Goal: Information Seeking & Learning: Find specific page/section

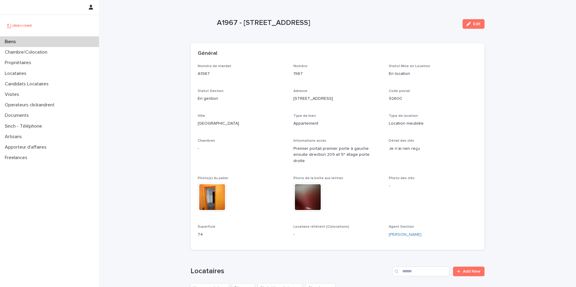
click at [51, 78] on div "Locataires" at bounding box center [49, 73] width 99 height 10
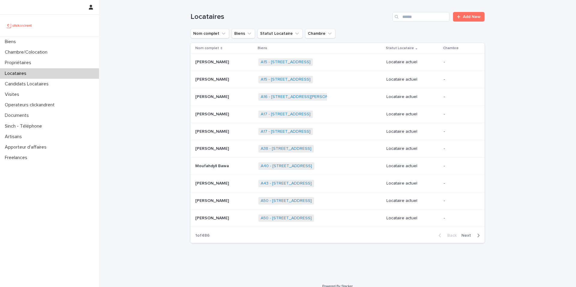
click at [397, 17] on icon "Search" at bounding box center [397, 17] width 4 height 4
click at [421, 17] on input "Search" at bounding box center [420, 17] width 57 height 10
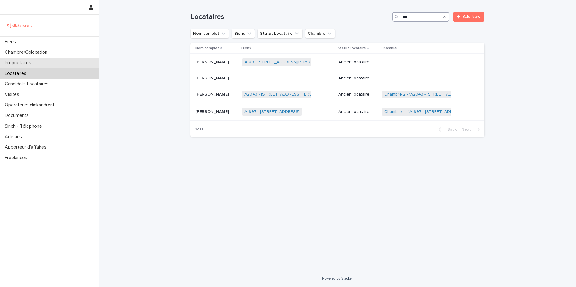
type input "***"
click at [61, 61] on div "Propriétaires" at bounding box center [49, 63] width 99 height 10
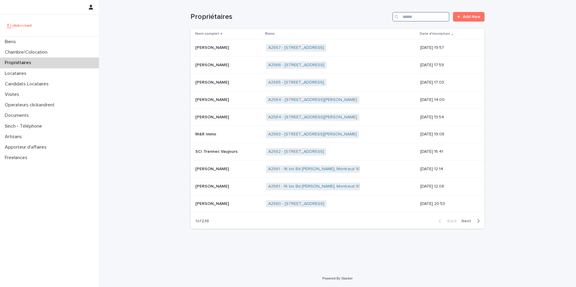
click at [423, 19] on input "Search" at bounding box center [420, 17] width 57 height 10
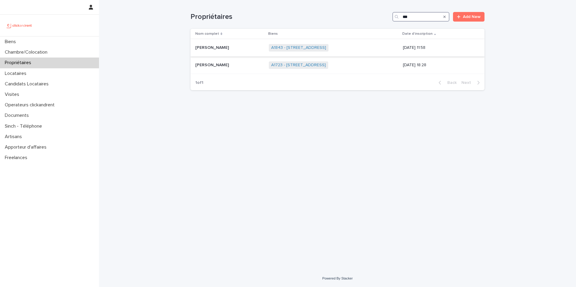
type input "***"
click at [347, 44] on div "A1843 - [STREET_ADDRESS] + 0" at bounding box center [319, 47] width 100 height 7
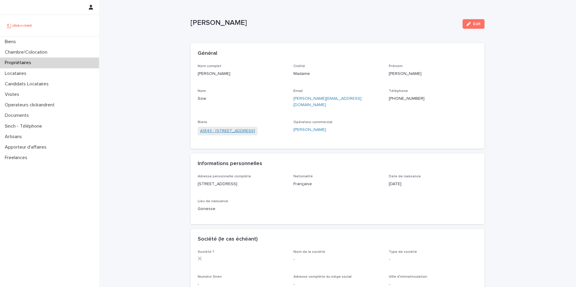
click at [222, 128] on link "A1843 - [STREET_ADDRESS]" at bounding box center [227, 131] width 55 height 6
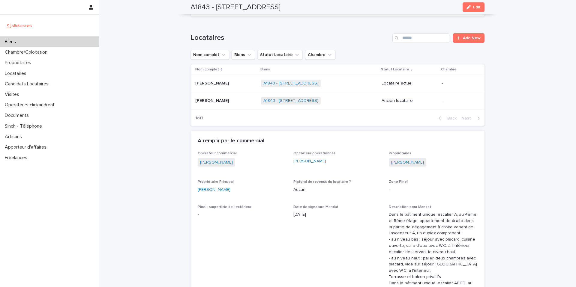
scroll to position [227, 0]
click at [226, 84] on p at bounding box center [225, 84] width 61 height 5
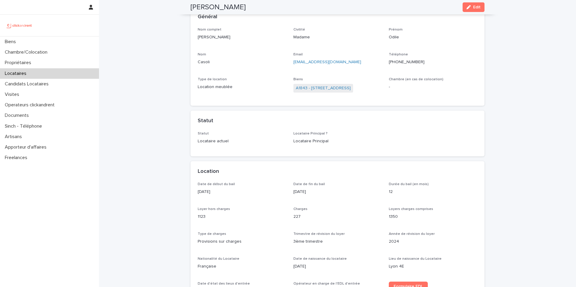
scroll to position [37, 0]
click at [338, 87] on link "A1843 - [STREET_ADDRESS]" at bounding box center [323, 88] width 55 height 6
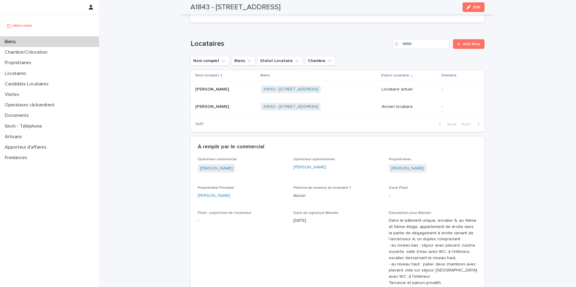
scroll to position [222, 0]
click at [391, 86] on p "Locataire actuel" at bounding box center [408, 88] width 55 height 5
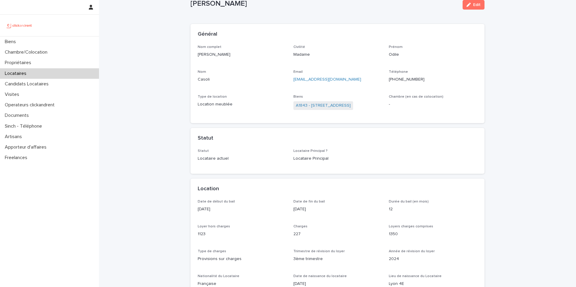
scroll to position [20, 0]
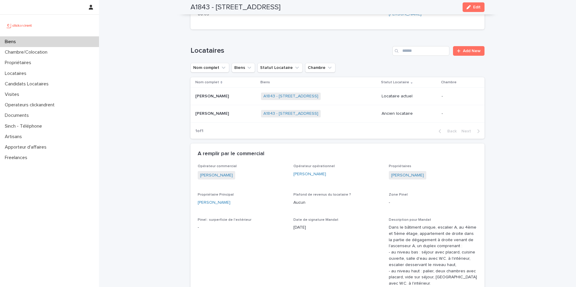
scroll to position [215, 0]
click at [335, 97] on div "A1843 - [STREET_ADDRESS] + 0" at bounding box center [318, 96] width 115 height 12
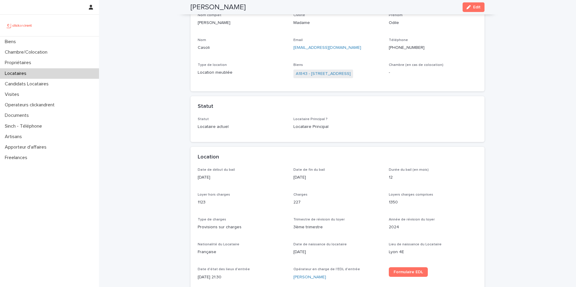
scroll to position [51, 0]
click at [310, 175] on p "[DATE]" at bounding box center [337, 177] width 88 height 6
copy p "[DATE]"
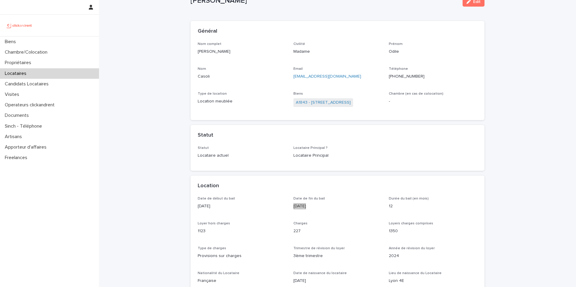
scroll to position [19, 0]
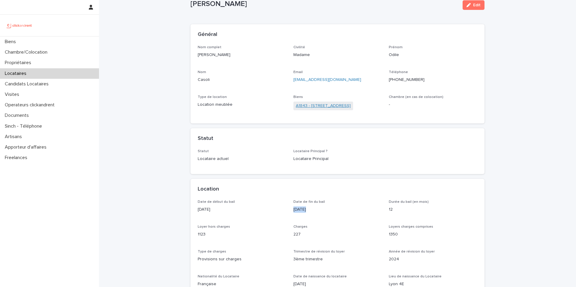
click at [350, 106] on link "A1843 - [STREET_ADDRESS]" at bounding box center [323, 106] width 55 height 6
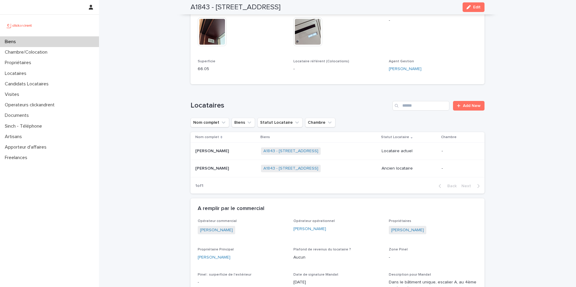
scroll to position [161, 0]
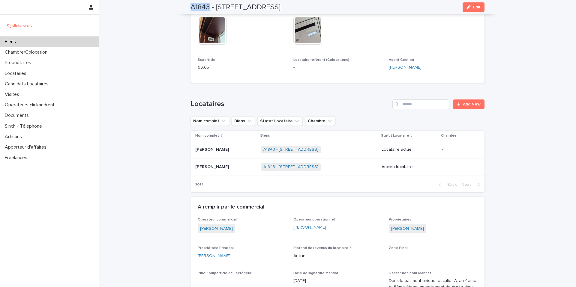
drag, startPoint x: 210, startPoint y: 6, endPoint x: 179, endPoint y: 6, distance: 30.3
click at [179, 6] on div "A1843 - [STREET_ADDRESS] Edit" at bounding box center [337, 7] width 323 height 14
copy h2 "A1843"
click at [344, 154] on div "A1843 - [STREET_ADDRESS] + 0" at bounding box center [318, 150] width 115 height 12
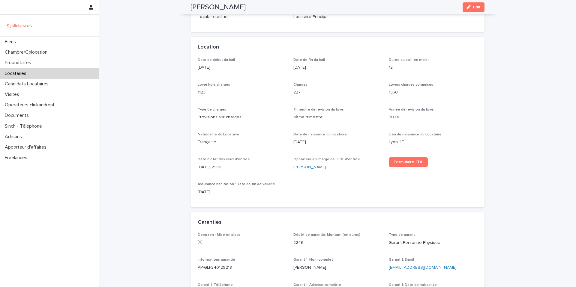
click at [306, 66] on p "[DATE]" at bounding box center [337, 67] width 88 height 6
copy p "[DATE]"
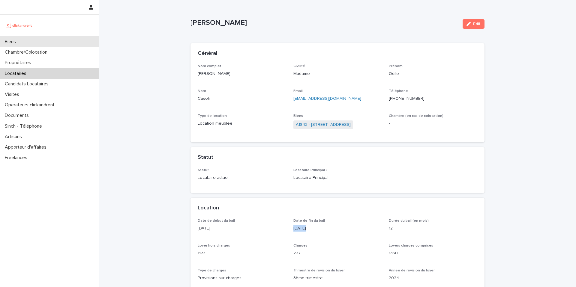
click at [76, 41] on div "Biens" at bounding box center [49, 42] width 99 height 10
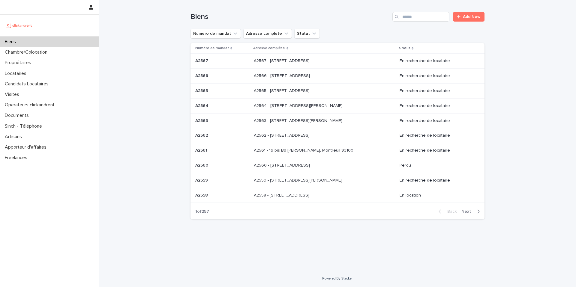
click at [401, 21] on div "Search" at bounding box center [397, 17] width 10 height 10
click at [412, 16] on input "Search" at bounding box center [420, 17] width 57 height 10
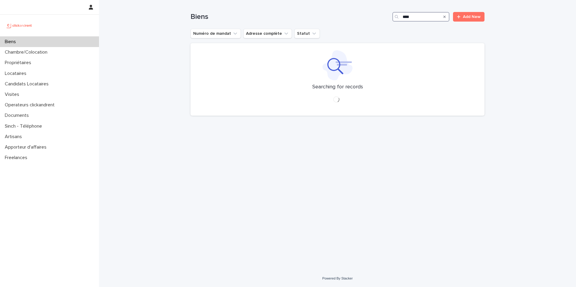
type input "*****"
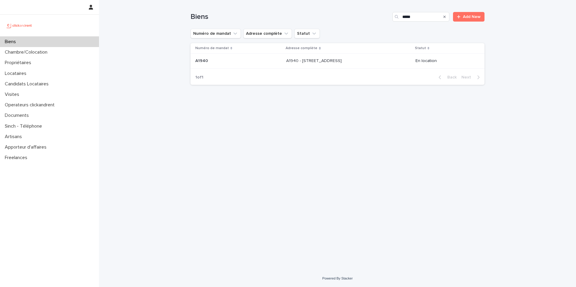
click at [239, 65] on div "A1940 A1940" at bounding box center [238, 61] width 86 height 10
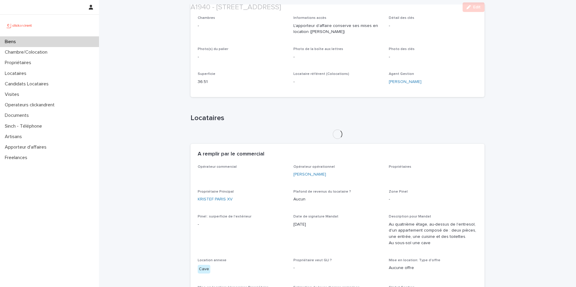
scroll to position [182, 0]
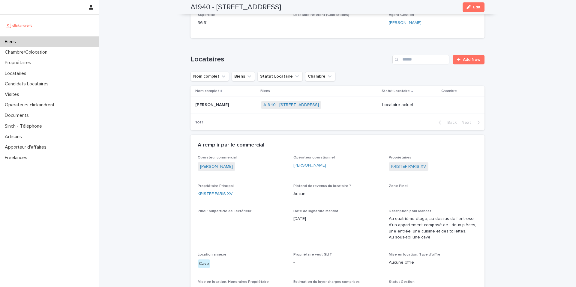
click at [216, 106] on p "[PERSON_NAME]" at bounding box center [212, 104] width 35 height 6
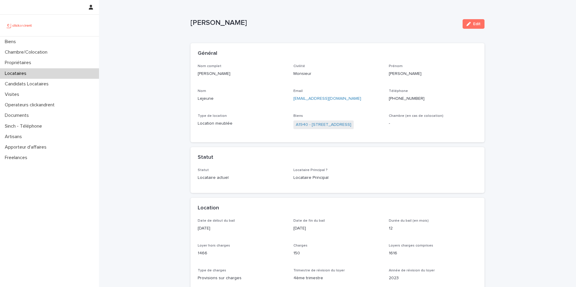
click at [401, 114] on span "Chambre (en cas de colocation)" at bounding box center [416, 116] width 55 height 4
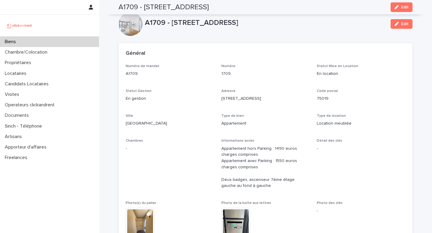
scroll to position [284, 0]
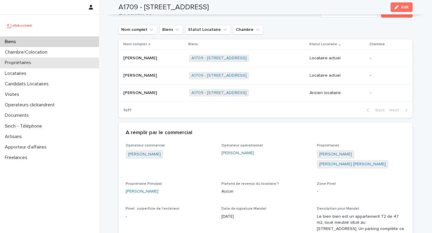
click at [30, 64] on p "Propriétaires" at bounding box center [19, 63] width 34 height 6
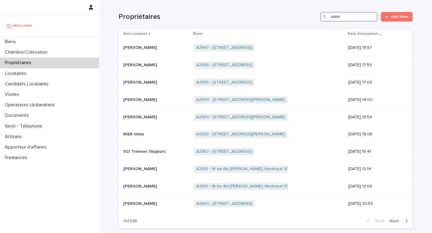
click at [336, 18] on input "Search" at bounding box center [348, 17] width 57 height 10
paste input "**********"
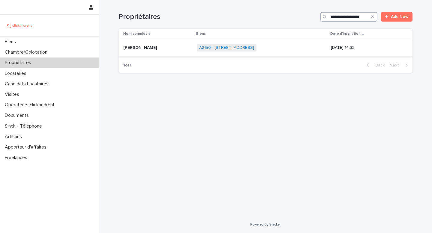
type input "**********"
click at [303, 52] on div "A2156 - [STREET_ADDRESS] + 0" at bounding box center [261, 48] width 129 height 12
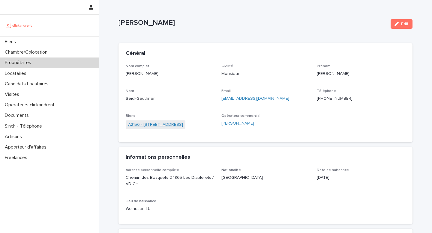
click at [183, 122] on link "A2156 - [STREET_ADDRESS]" at bounding box center [155, 125] width 55 height 6
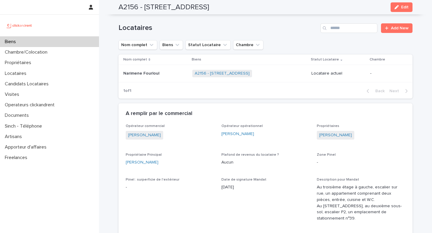
scroll to position [294, 0]
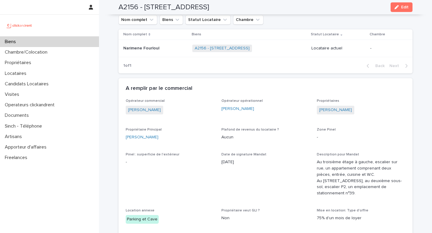
click at [344, 98] on div "A remplir par le commercial" at bounding box center [265, 88] width 294 height 21
click at [340, 112] on link "[PERSON_NAME]" at bounding box center [335, 110] width 33 height 6
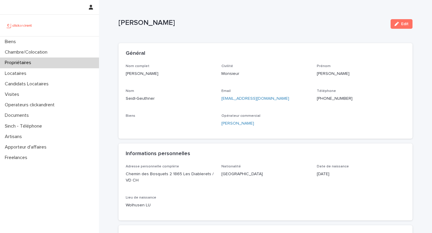
click at [149, 75] on p "Marc Seidl-Geuthner" at bounding box center [170, 74] width 88 height 6
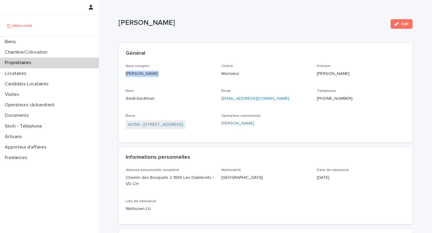
copy p "Marc Seidl-Geuthner"
click at [40, 70] on div "Locataires" at bounding box center [49, 73] width 99 height 10
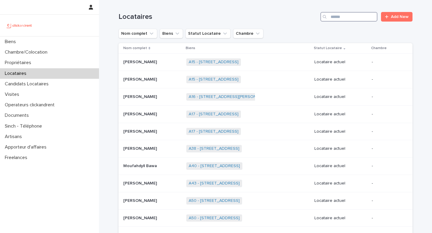
click at [340, 17] on input "Search" at bounding box center [348, 17] width 57 height 10
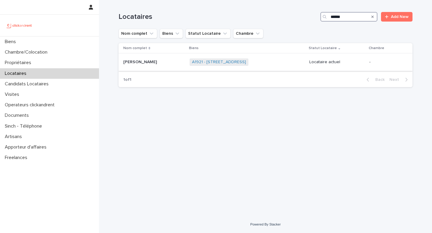
type input "******"
click at [148, 66] on div "Hortense Vivard Hortense Vivard" at bounding box center [153, 62] width 61 height 10
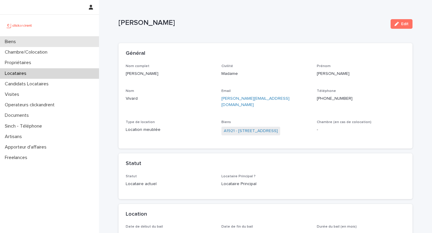
click at [42, 37] on div "Biens" at bounding box center [49, 42] width 99 height 10
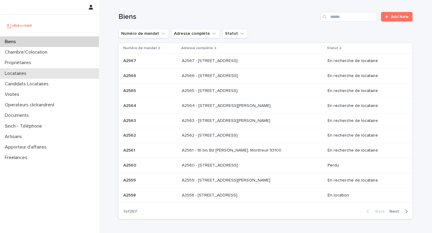
click at [58, 71] on div "Locataires" at bounding box center [49, 73] width 99 height 10
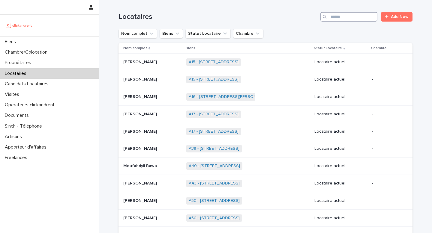
click at [350, 18] on input "Search" at bounding box center [348, 17] width 57 height 10
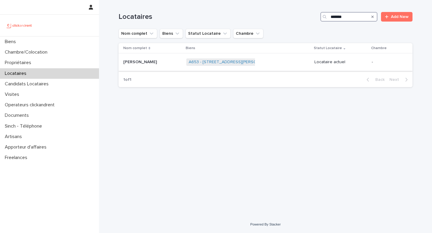
type input "*******"
click at [303, 62] on div "A653 - 4 rue Ambroise Croizat, Alfortville 94140 + 0" at bounding box center [247, 62] width 123 height 12
